Goal: Information Seeking & Learning: Learn about a topic

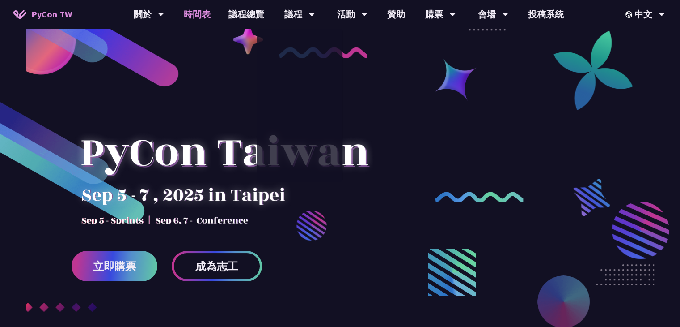
click at [200, 4] on link "時間表" at bounding box center [197, 14] width 45 height 29
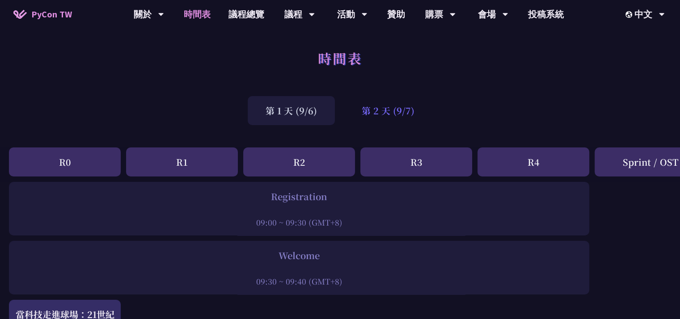
click at [387, 111] on div "第 2 天 (9/7)" at bounding box center [388, 110] width 89 height 29
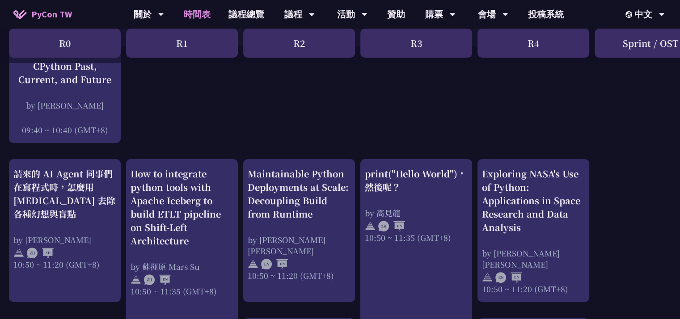
scroll to position [250, 0]
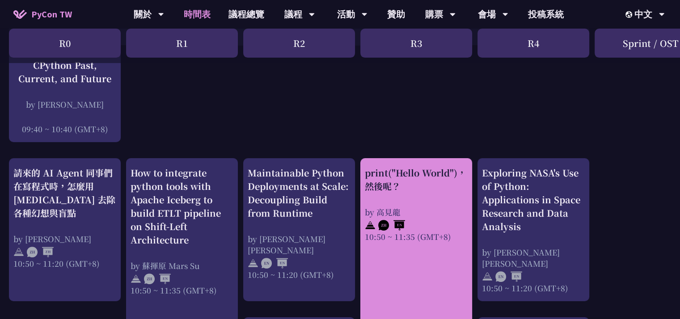
click at [385, 192] on div "print("Hello World")，然後呢？" at bounding box center [416, 179] width 103 height 27
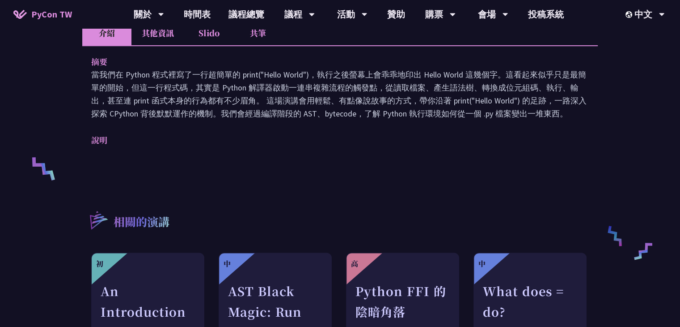
scroll to position [278, 0]
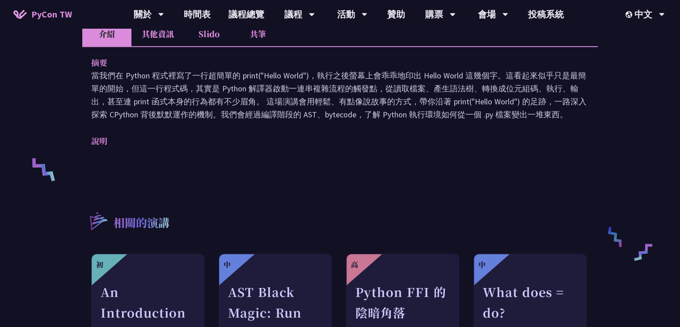
drag, startPoint x: 385, startPoint y: 192, endPoint x: 81, endPoint y: 7, distance: 355.8
click at [81, 7] on div "PyCon TW 關於 PyCon [GEOGRAPHIC_DATA] 研討會歷史 在地社群 行為準則 時間表 議程總覽 議程 主題演講 一般演講 專業課程 …" at bounding box center [340, 271] width 680 height 1098
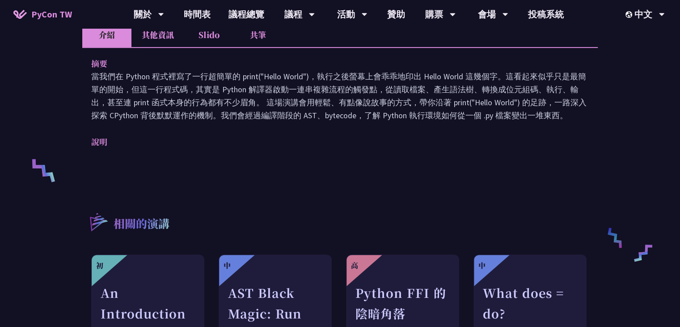
click at [233, 156] on div "摘要 當我們在 Python 程式裡寫了一行超簡單的 print("Hello World")，執行之後螢幕上會乖乖地印出 Hello World 這幾個字。…" at bounding box center [340, 108] width 516 height 123
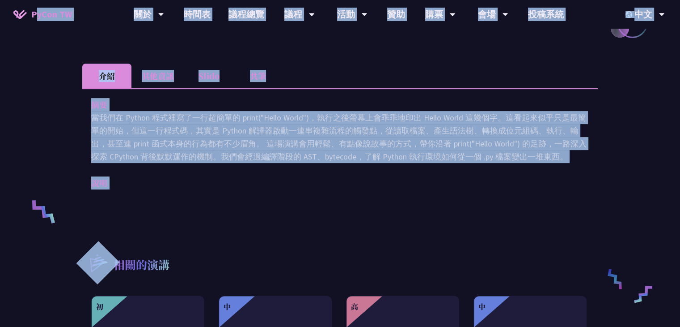
drag, startPoint x: 233, startPoint y: 156, endPoint x: 31, endPoint y: -8, distance: 259.8
click at [31, 0] on html "PyCon TW 關於 PyCon [GEOGRAPHIC_DATA] 研討會歷史 在地社群 行為準則 時間表 議程總覽 議程 主題演講 一般演講 專業課程 …" at bounding box center [340, 313] width 680 height 1098
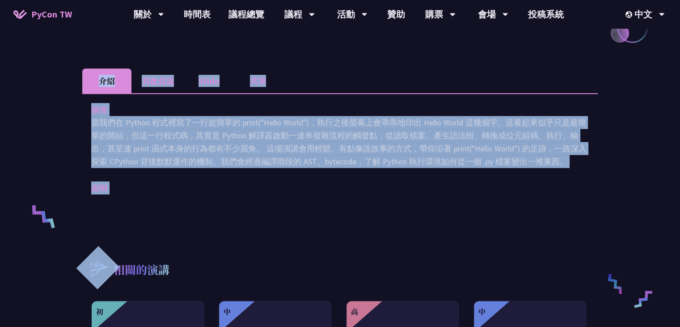
click at [112, 153] on p "當我們在 Python 程式裡寫了一行超簡單的 print("Hello World")，執行之後螢幕上會乖乖地印出 Hello World 這幾個字。這看起…" at bounding box center [340, 142] width 498 height 52
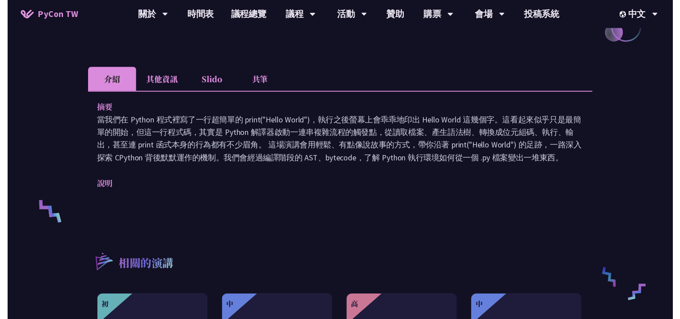
scroll to position [250, 0]
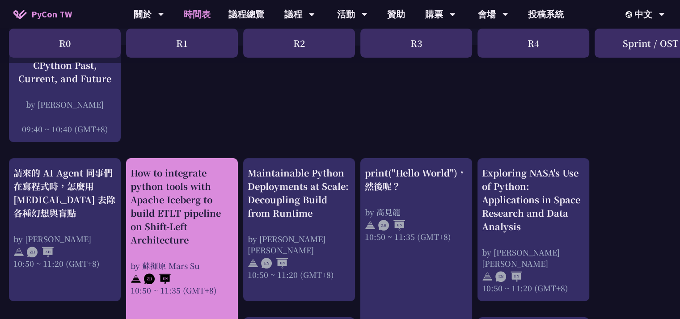
click at [169, 229] on div "How to integrate python tools with Apache Iceberg to build ETLT pipeline on Shi…" at bounding box center [182, 206] width 103 height 81
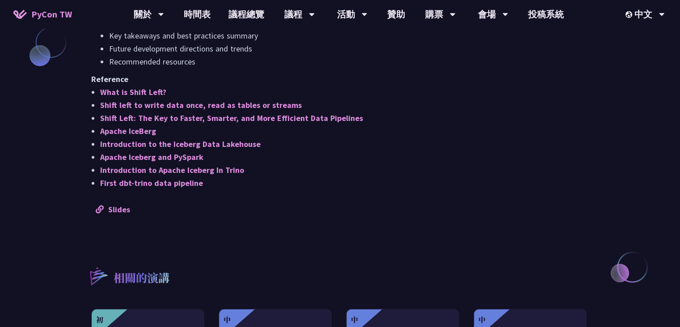
scroll to position [793, 0]
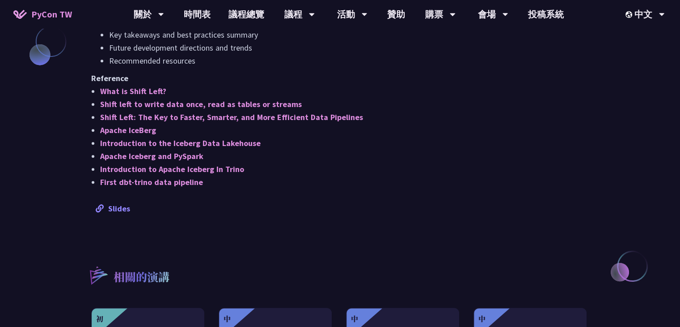
click at [115, 212] on link "Slides" at bounding box center [113, 208] width 34 height 10
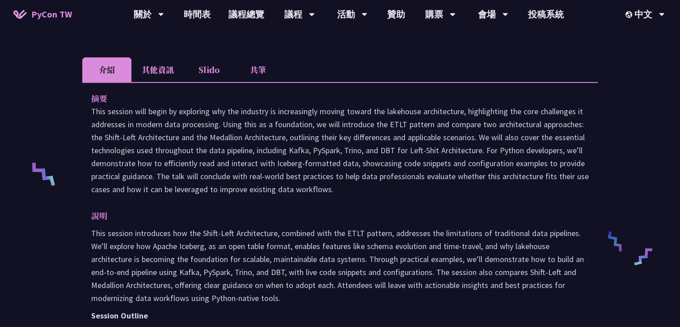
scroll to position [0, 0]
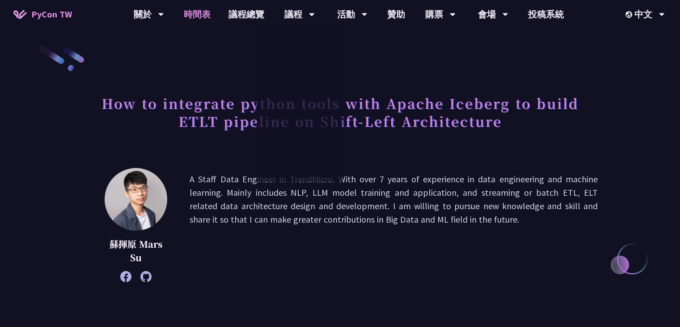
click at [197, 17] on link "時間表" at bounding box center [197, 14] width 45 height 29
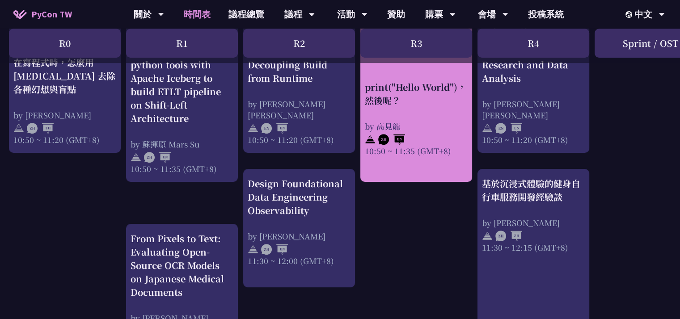
scroll to position [399, 0]
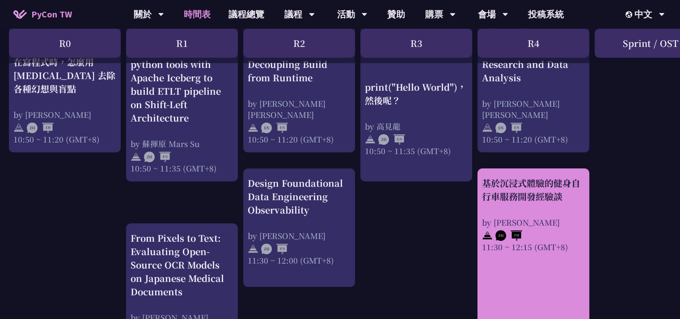
click at [527, 198] on div "基於沉浸式體驗的健身自行車服務開發經驗談" at bounding box center [533, 190] width 103 height 27
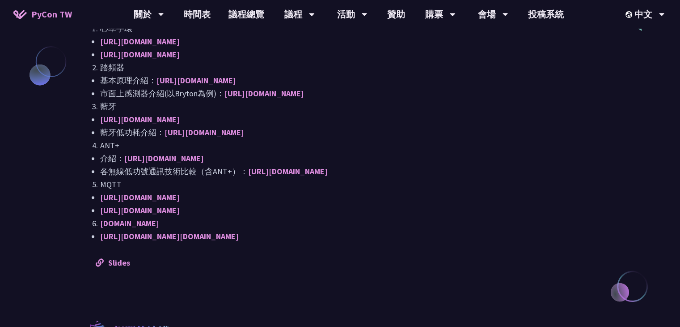
scroll to position [773, 0]
click at [120, 264] on link "Slides" at bounding box center [113, 262] width 34 height 10
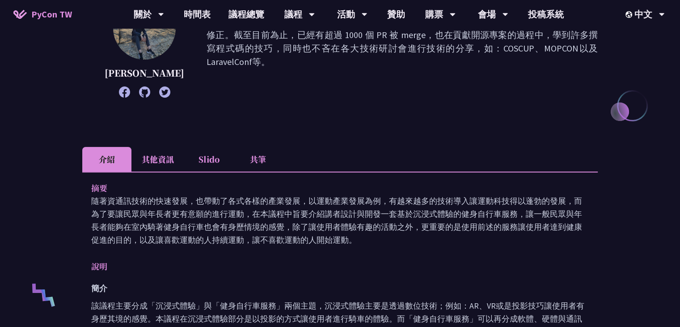
scroll to position [147, 0]
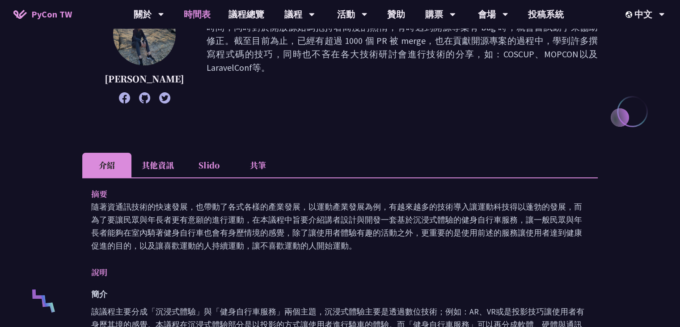
click at [195, 16] on link "時間表" at bounding box center [197, 14] width 45 height 29
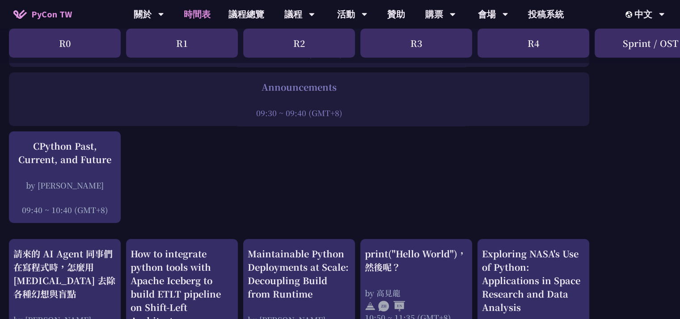
scroll to position [168, 0]
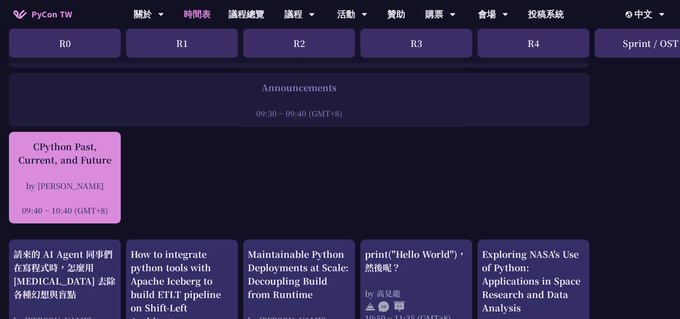
click at [93, 178] on div "CPython Past, Current, and Future by [PERSON_NAME] 09:40 ~ 10:40 (GMT+8)" at bounding box center [64, 178] width 103 height 76
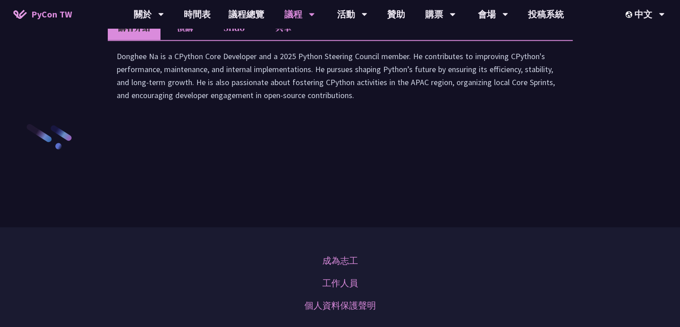
scroll to position [1227, 0]
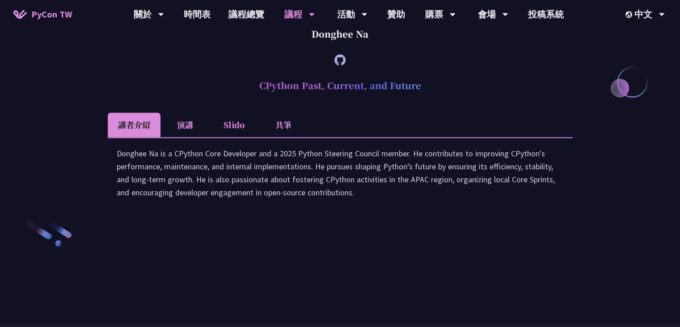
click at [177, 137] on li "演講" at bounding box center [185, 124] width 49 height 25
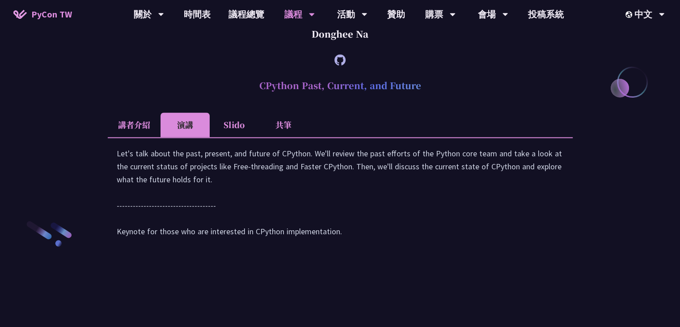
click at [239, 137] on li "Slido" at bounding box center [234, 124] width 49 height 25
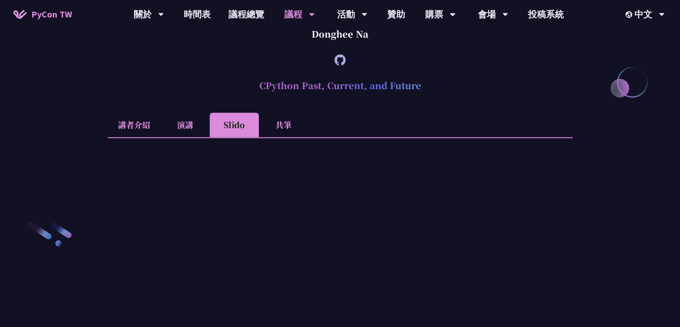
click at [144, 137] on li "講者介紹" at bounding box center [134, 124] width 53 height 25
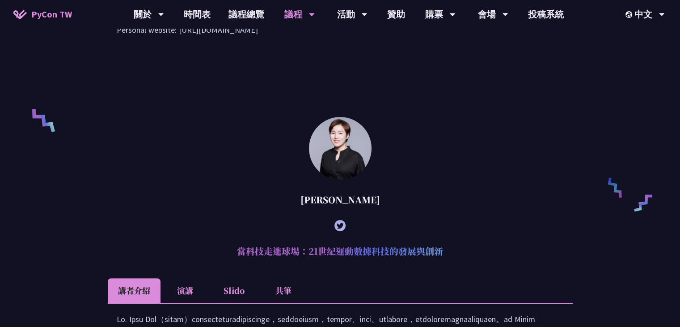
scroll to position [578, 0]
click at [195, 13] on link "時間表" at bounding box center [197, 14] width 45 height 29
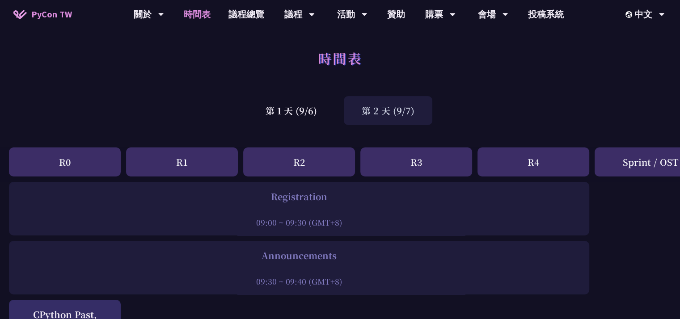
click at [381, 106] on div "第 2 天 (9/7)" at bounding box center [388, 110] width 89 height 29
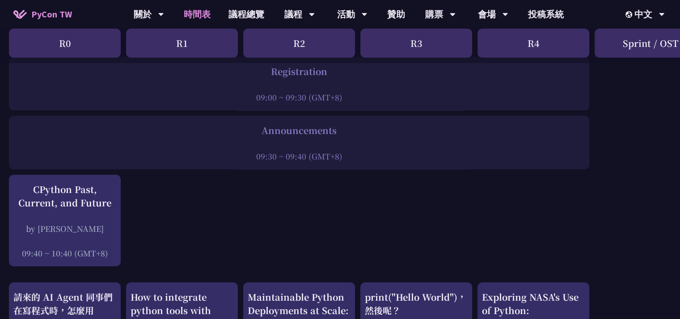
scroll to position [128, 0]
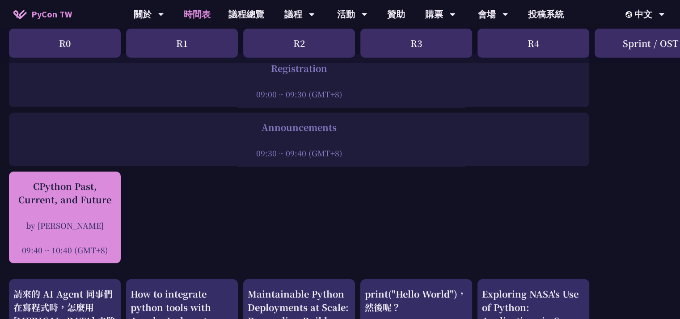
click at [81, 217] on div "CPython Past, Current, and Future by [PERSON_NAME] 09:40 ~ 10:40 (GMT+8)" at bounding box center [64, 218] width 103 height 76
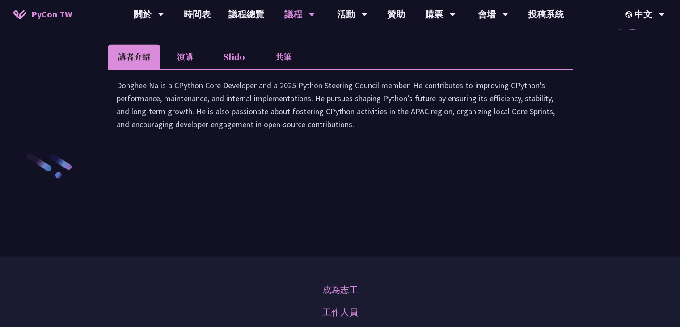
scroll to position [1294, 0]
click at [198, 120] on article "[PERSON_NAME] CPython Past, Current, and Future 講者介紹 演講 Slido 共筆 Donghee Na is …" at bounding box center [340, 16] width 465 height 265
click at [193, 70] on li "演講" at bounding box center [185, 57] width 49 height 25
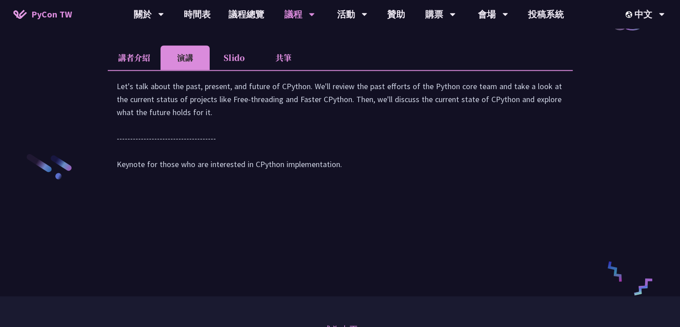
click at [229, 70] on li "Slido" at bounding box center [234, 57] width 49 height 25
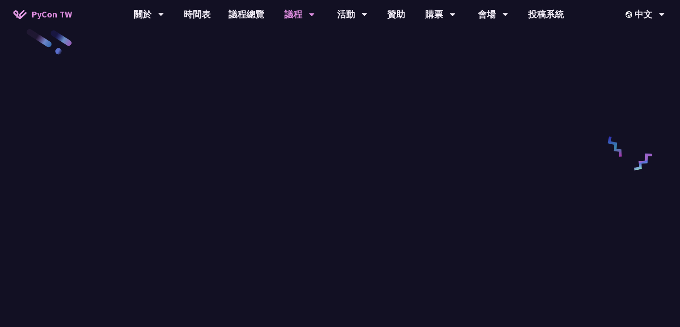
scroll to position [1304, 0]
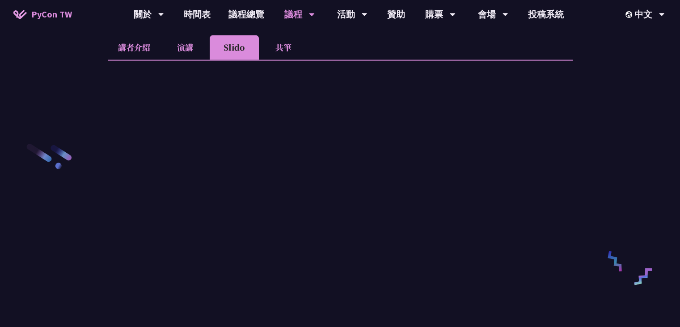
click at [289, 59] on li "共筆" at bounding box center [283, 47] width 49 height 25
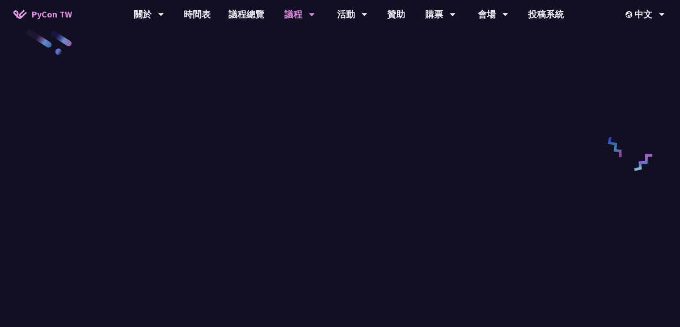
scroll to position [1419, 0]
click at [191, 20] on link "時間表" at bounding box center [197, 14] width 45 height 29
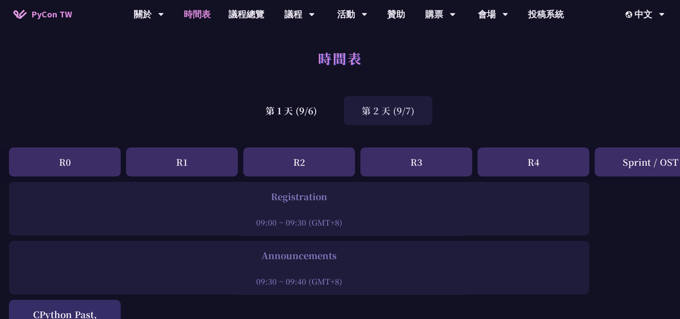
scroll to position [338, 0]
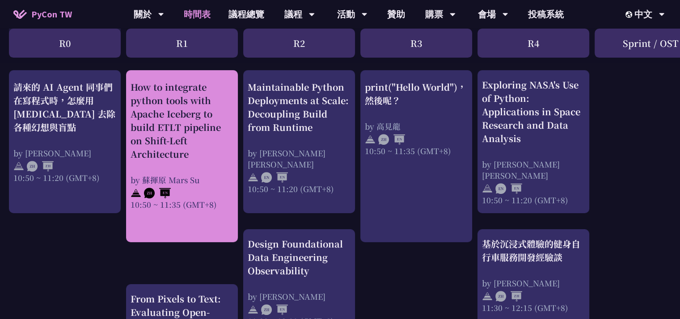
click at [169, 128] on div "How to integrate python tools with Apache Iceberg to build ETLT pipeline on Shi…" at bounding box center [182, 121] width 103 height 81
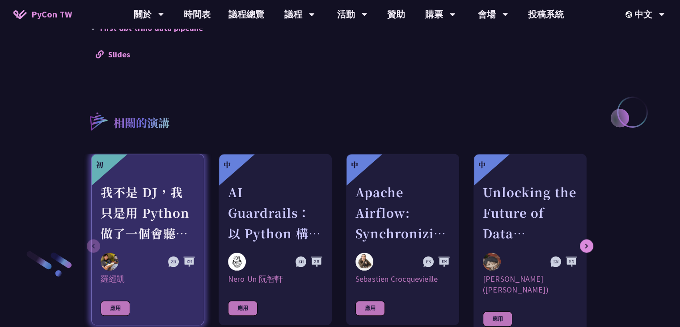
scroll to position [945, 0]
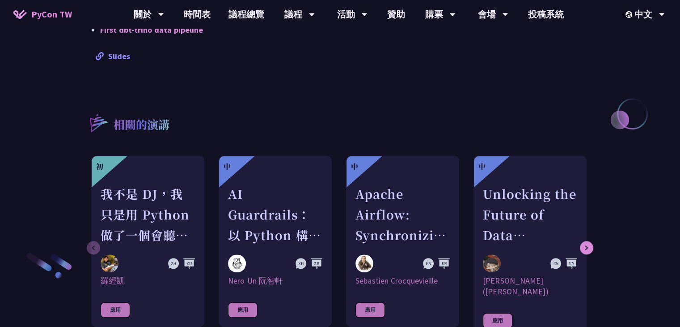
click at [121, 53] on link "Slides" at bounding box center [113, 56] width 34 height 10
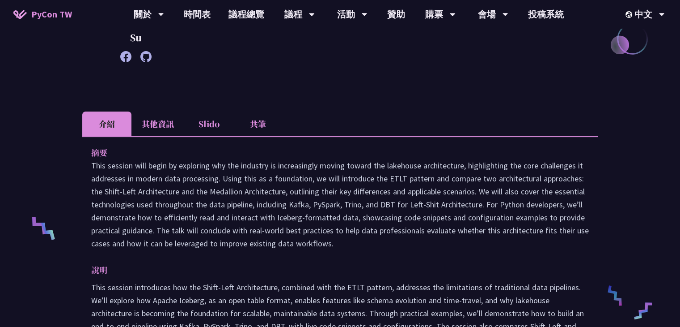
scroll to position [134, 0]
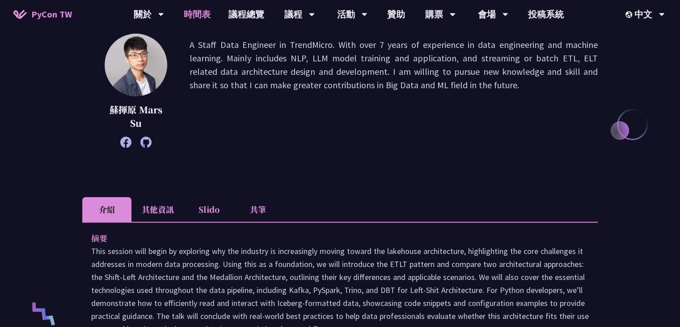
click at [195, 13] on link "時間表" at bounding box center [197, 14] width 45 height 29
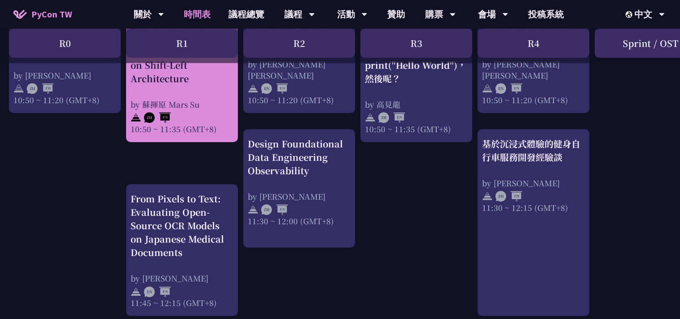
scroll to position [438, 0]
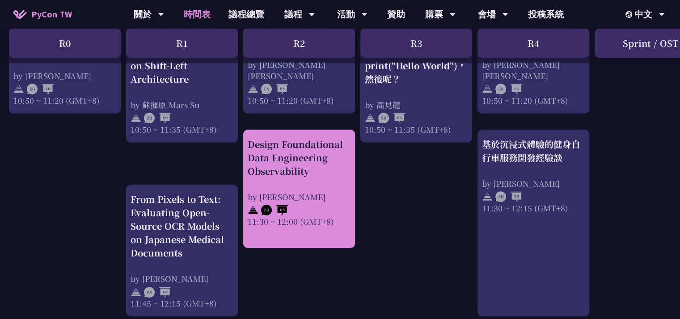
click at [272, 170] on div "Design Foundational Data Engineering Observability" at bounding box center [299, 158] width 103 height 40
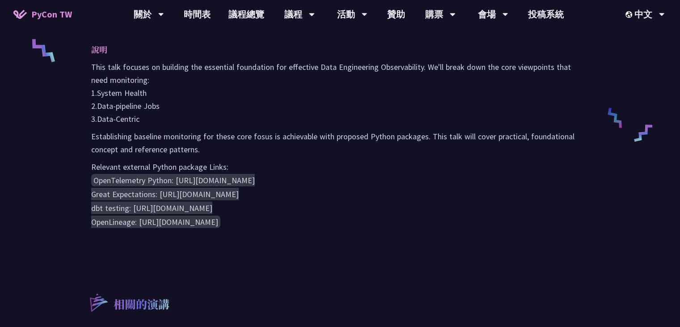
scroll to position [397, 0]
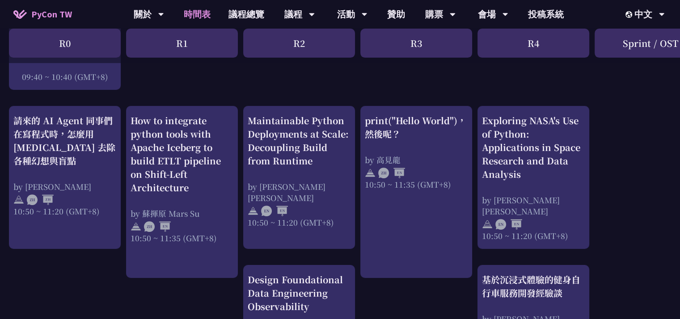
scroll to position [284, 0]
